Goal: Find specific page/section: Find specific page/section

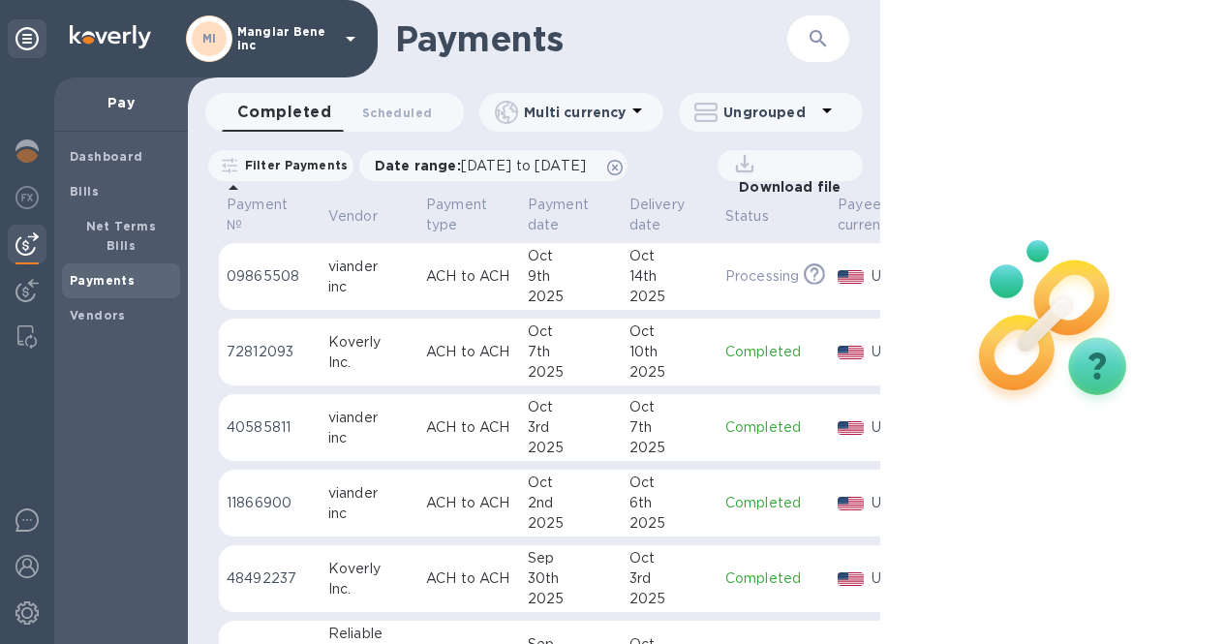
click at [293, 23] on div "MI Mangiar Bene inc" at bounding box center [274, 38] width 176 height 46
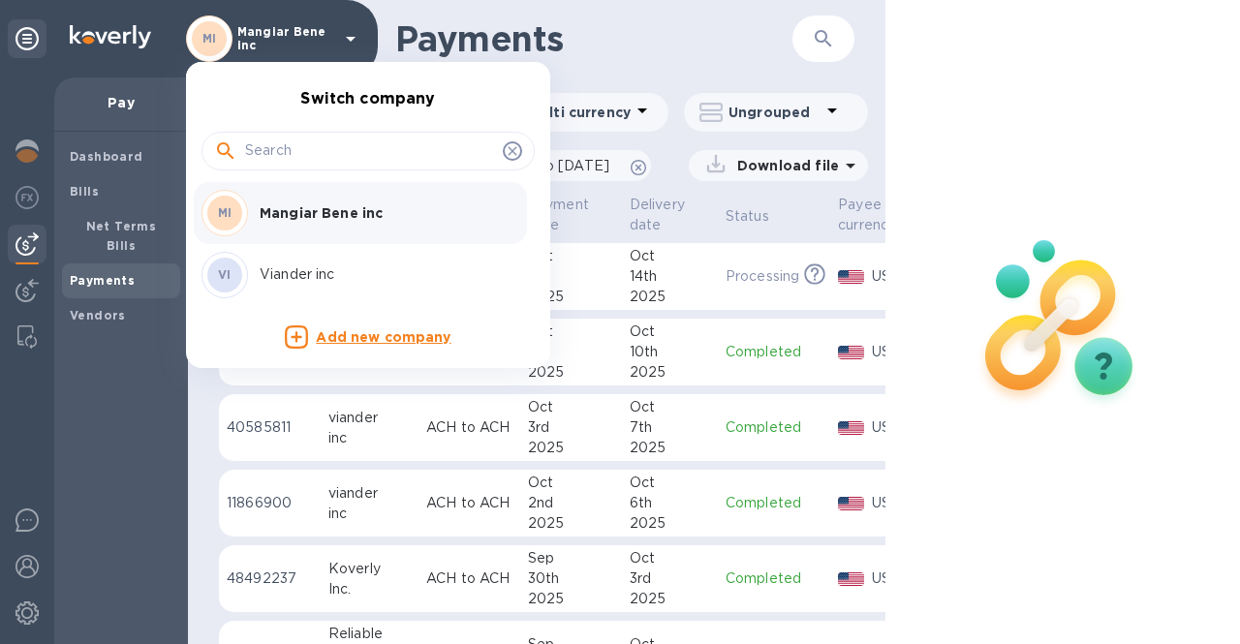
click at [289, 279] on p "Viander inc" at bounding box center [382, 274] width 244 height 20
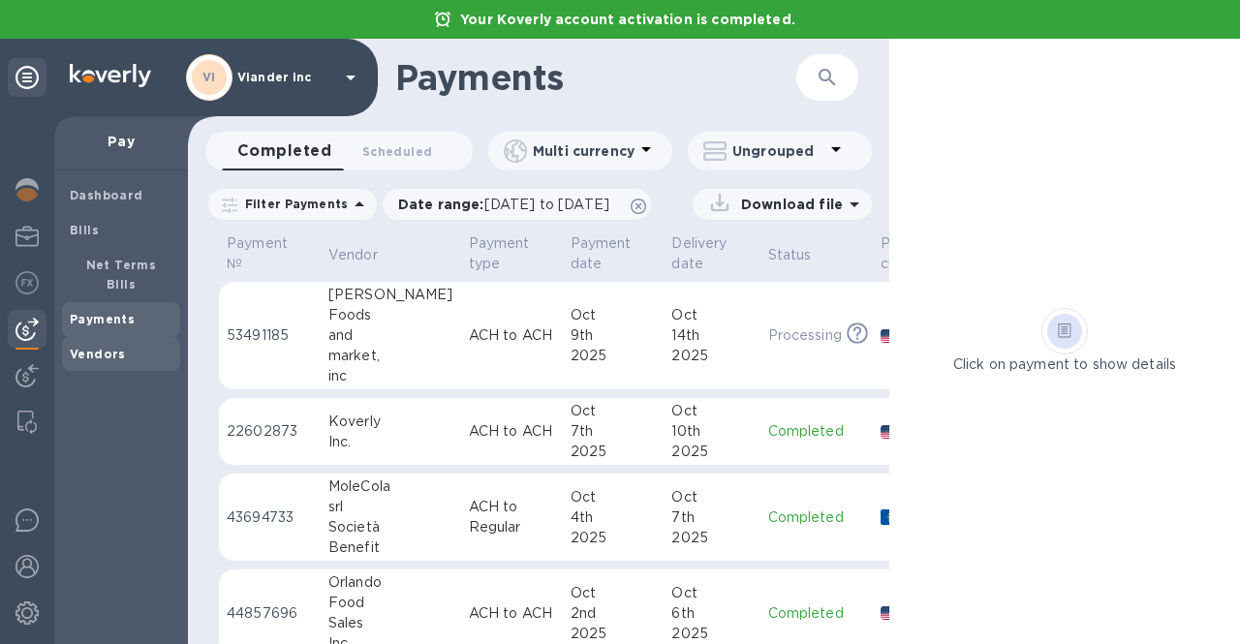
click at [104, 347] on b "Vendors" at bounding box center [98, 354] width 56 height 15
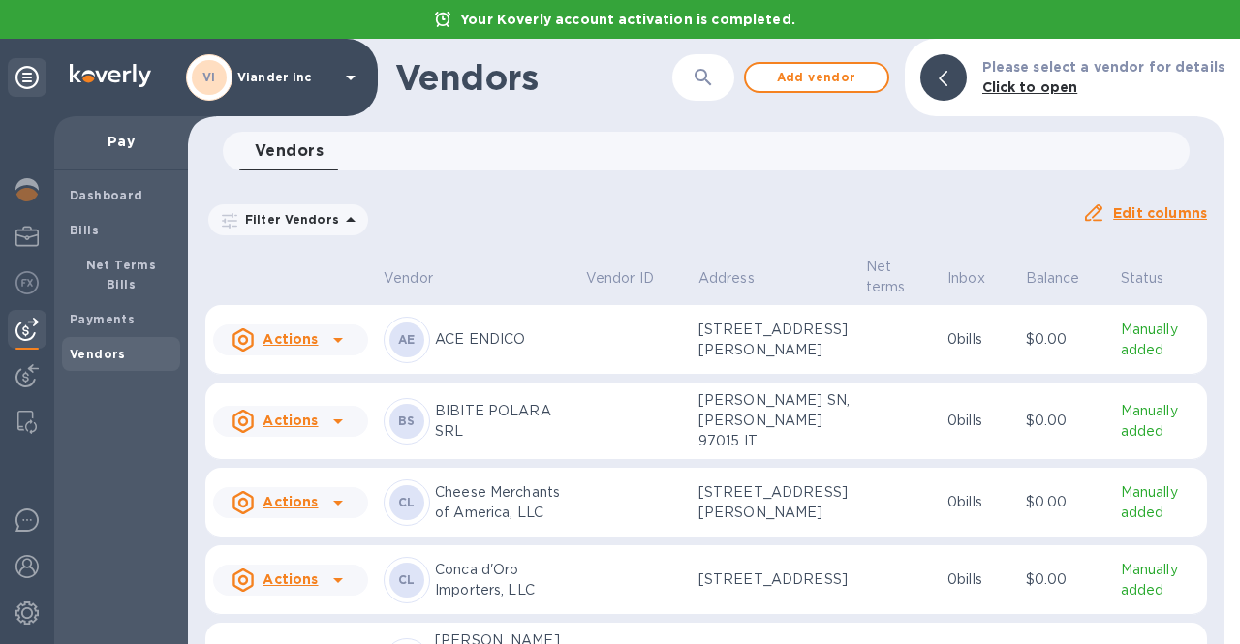
click at [709, 82] on icon "button" at bounding box center [703, 77] width 23 height 23
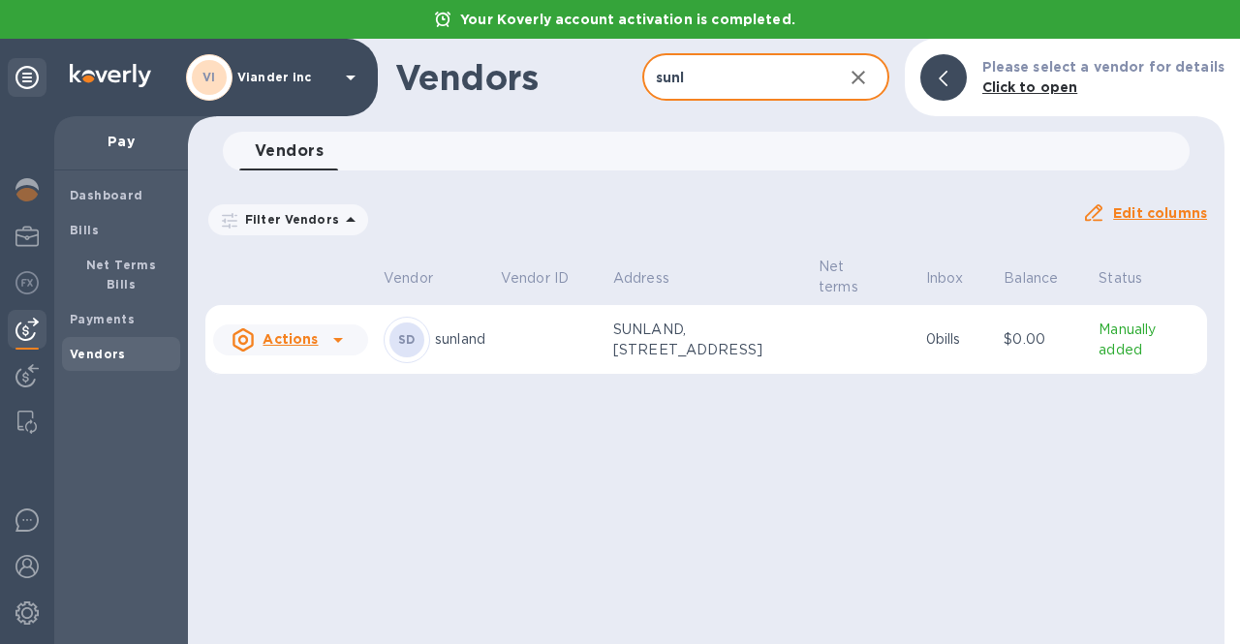
type input "sunl"
